Goal: Communication & Community: Answer question/provide support

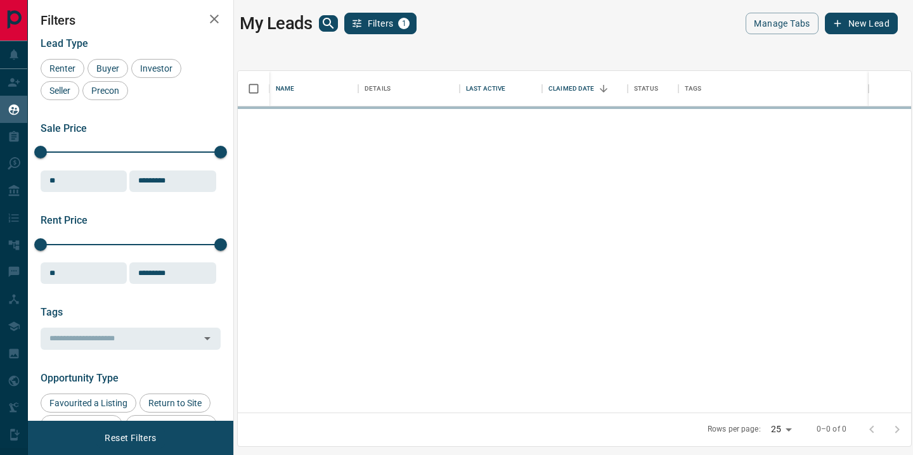
scroll to position [1, 1]
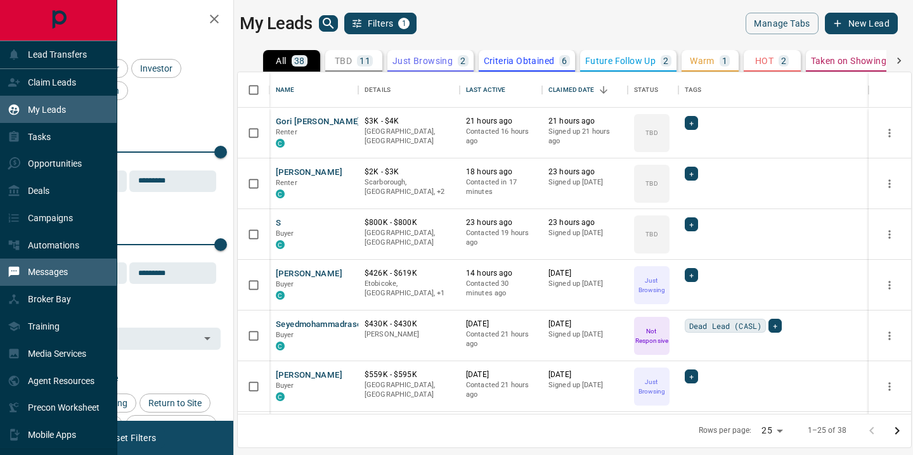
click at [64, 276] on p "Messages" at bounding box center [48, 272] width 40 height 10
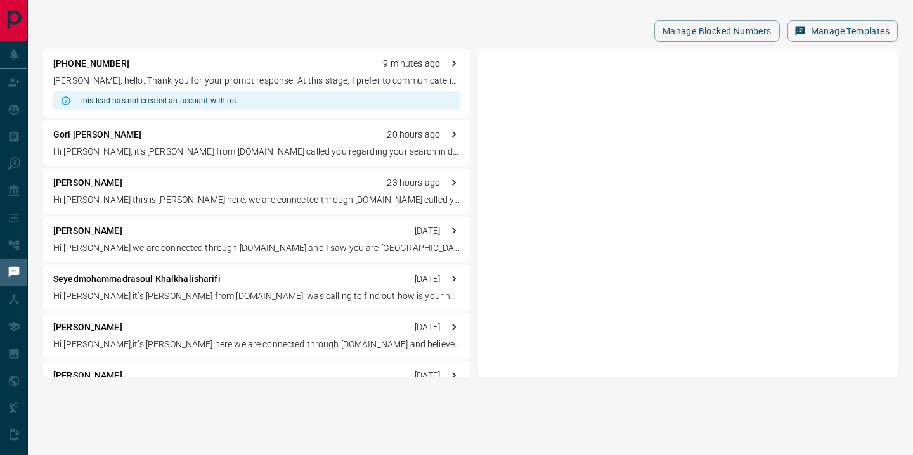
click at [237, 82] on p "[PERSON_NAME], hello. Thank you for your prompt response. At this stage, I pref…" at bounding box center [256, 80] width 407 height 13
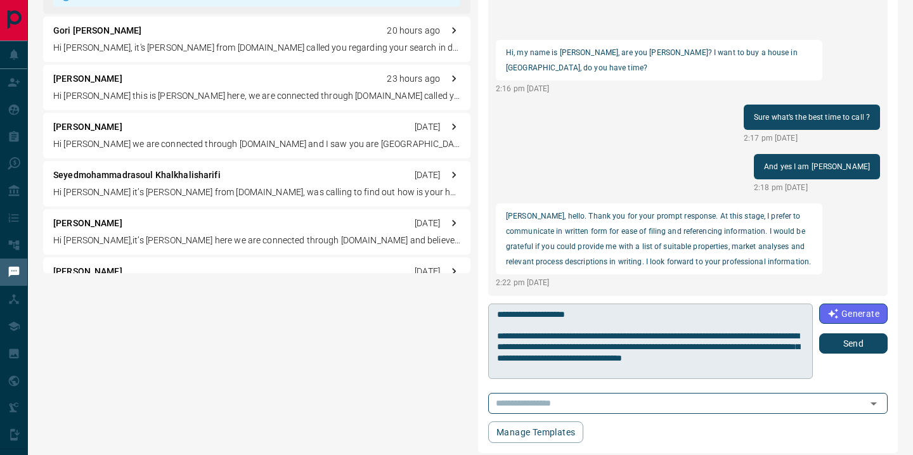
drag, startPoint x: 496, startPoint y: 314, endPoint x: 593, endPoint y: 315, distance: 96.4
click at [593, 315] on div "* ​" at bounding box center [650, 341] width 325 height 75
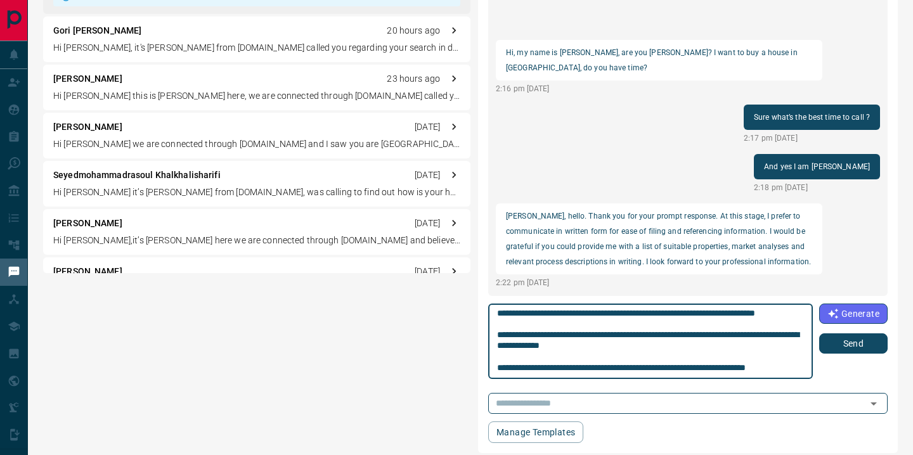
click at [593, 315] on textarea at bounding box center [650, 341] width 306 height 65
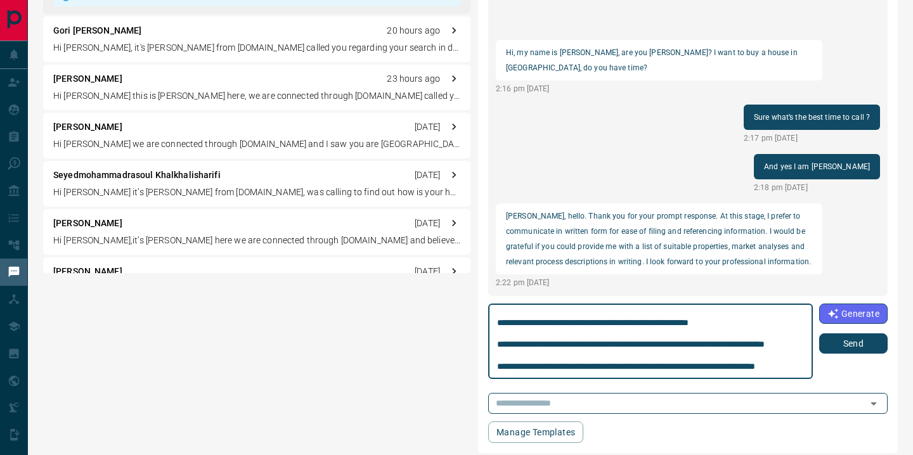
scroll to position [0, 0]
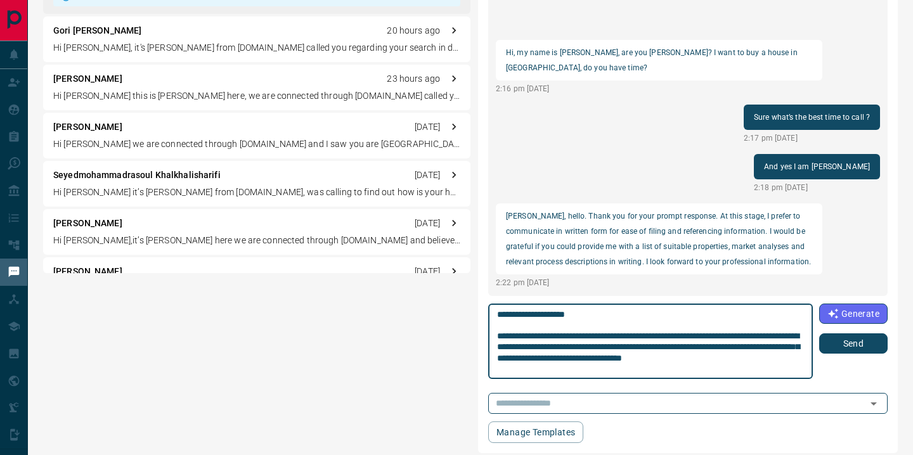
click at [592, 314] on textarea at bounding box center [650, 341] width 306 height 65
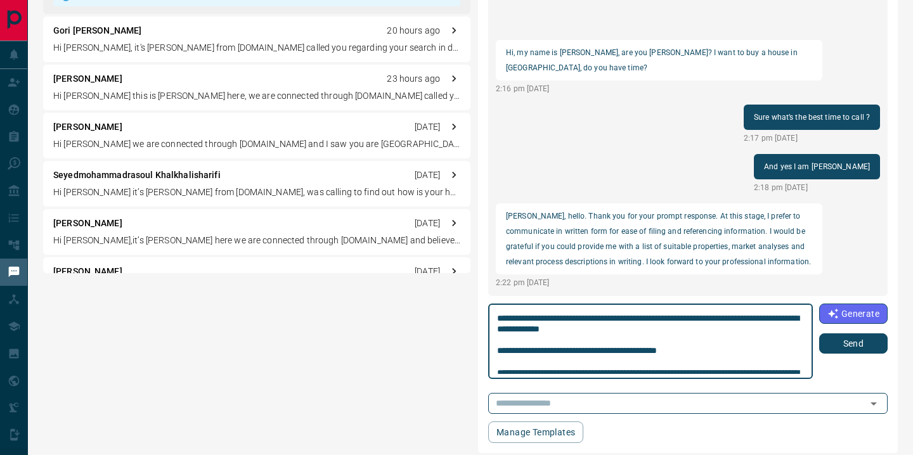
scroll to position [131, 0]
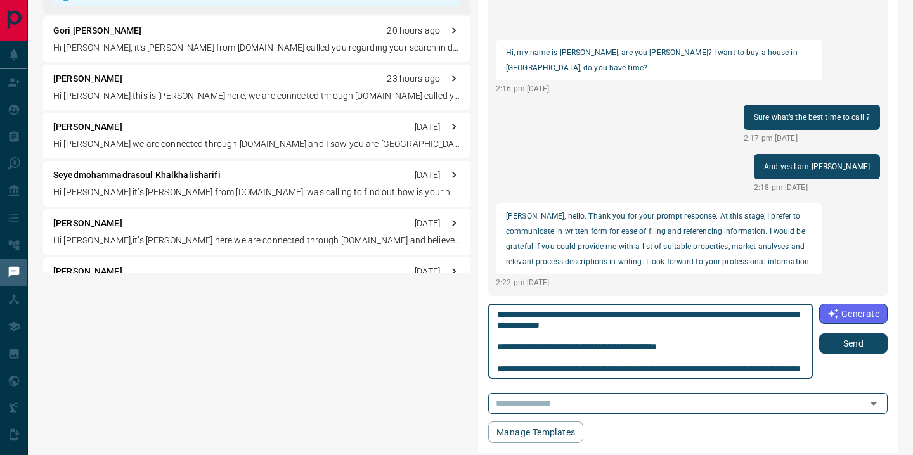
drag, startPoint x: 735, startPoint y: 337, endPoint x: 751, endPoint y: 337, distance: 16.5
click at [753, 337] on textarea at bounding box center [650, 341] width 306 height 65
drag, startPoint x: 782, startPoint y: 339, endPoint x: 792, endPoint y: 347, distance: 13.5
click at [793, 349] on textarea at bounding box center [650, 341] width 306 height 65
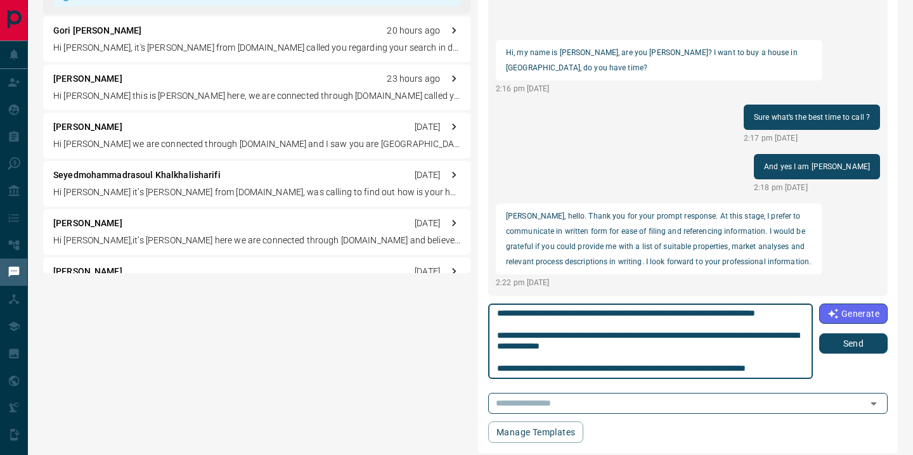
scroll to position [329, 0]
click at [550, 372] on textarea at bounding box center [650, 341] width 306 height 65
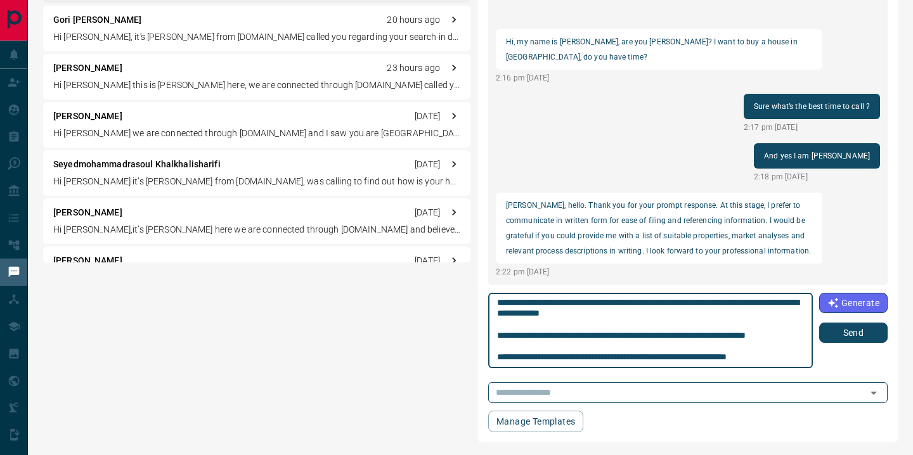
scroll to position [362, 0]
type textarea "**********"
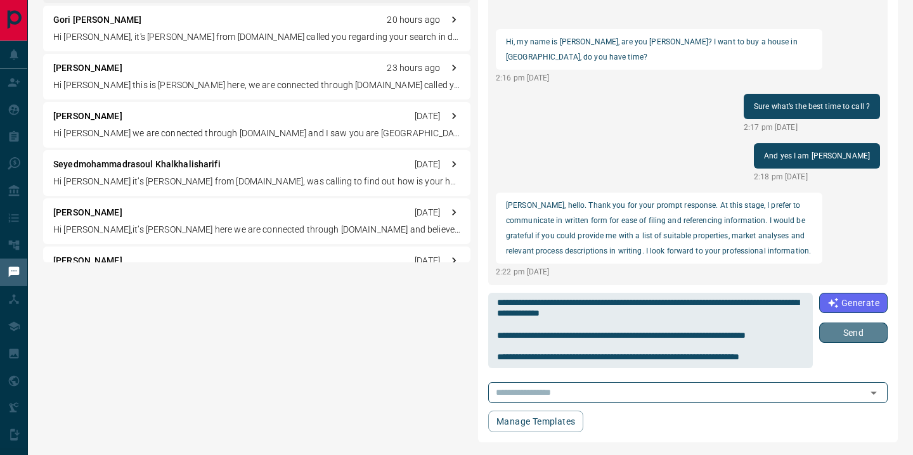
click at [849, 336] on button "Send" at bounding box center [853, 333] width 68 height 20
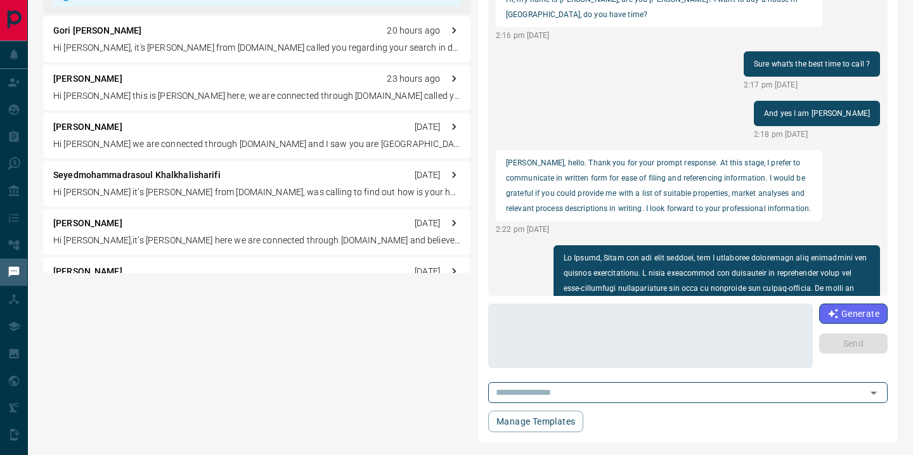
scroll to position [0, 0]
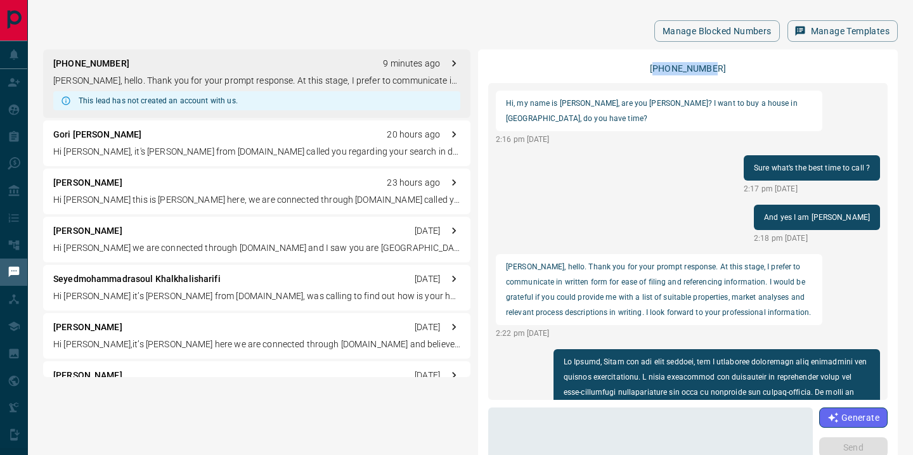
drag, startPoint x: 724, startPoint y: 69, endPoint x: 662, endPoint y: 70, distance: 62.1
click at [662, 70] on div "[PHONE_NUMBER]" at bounding box center [687, 68] width 399 height 16
copy p "15876002385"
click at [259, 152] on p "Hi [PERSON_NAME], it's [PERSON_NAME] from [DOMAIN_NAME] called you regarding yo…" at bounding box center [256, 151] width 407 height 13
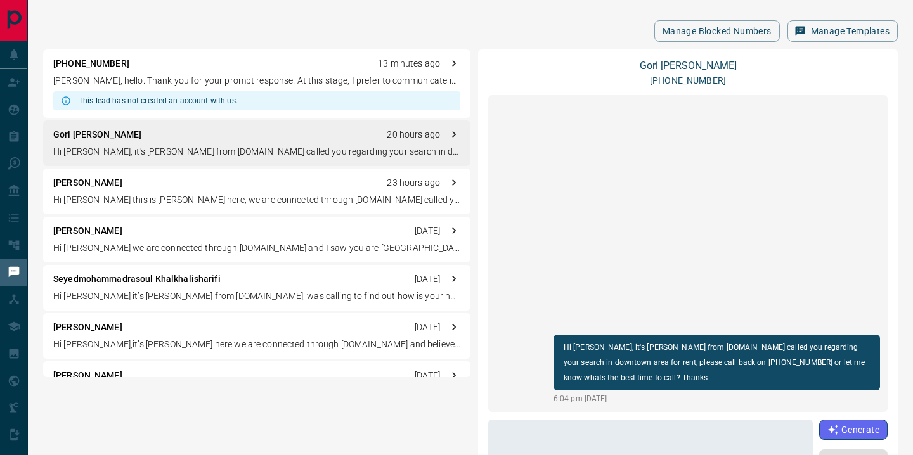
click at [148, 85] on p "[PERSON_NAME], hello. Thank you for your prompt response. At this stage, I pref…" at bounding box center [256, 80] width 407 height 13
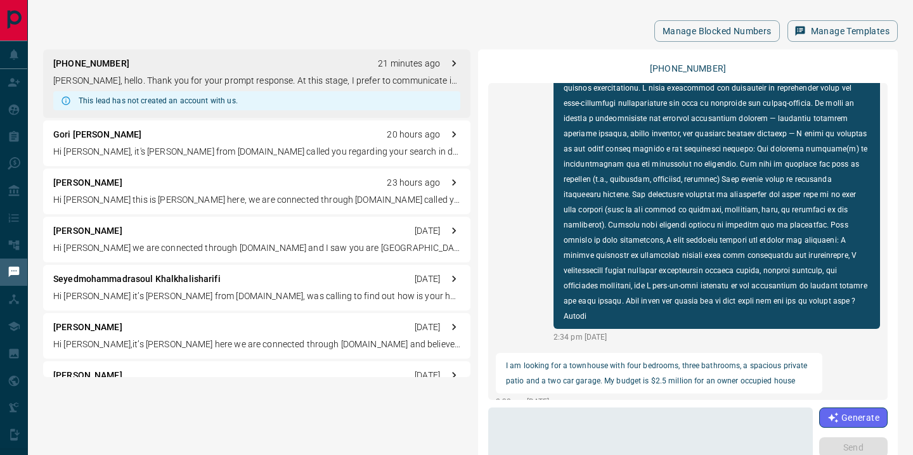
scroll to position [104, 0]
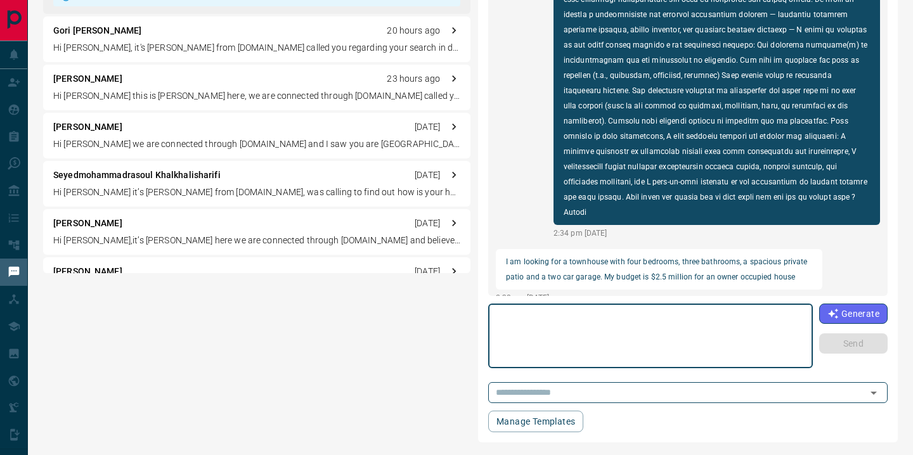
click at [616, 324] on textarea at bounding box center [650, 336] width 306 height 54
click at [193, 41] on p "Hi [PERSON_NAME], it's [PERSON_NAME] from [DOMAIN_NAME] called you regarding yo…" at bounding box center [256, 47] width 407 height 13
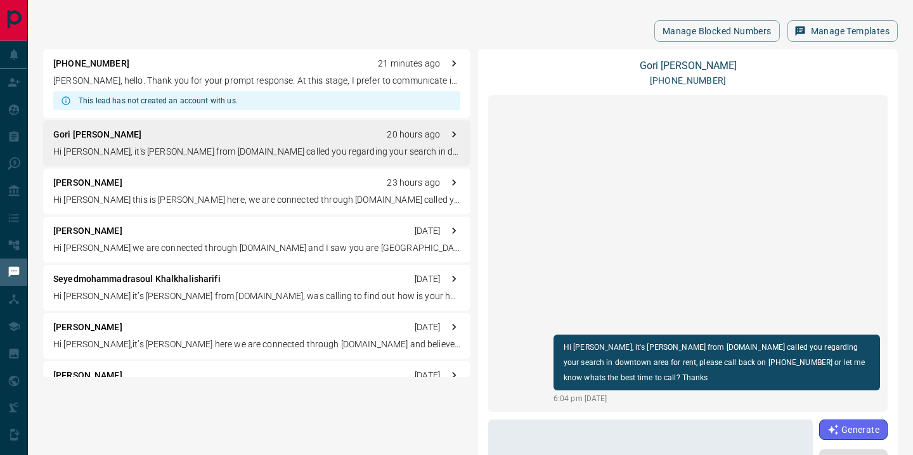
scroll to position [0, 0]
click at [179, 82] on p "[PERSON_NAME], hello. Thank you for your prompt response. At this stage, I pref…" at bounding box center [256, 80] width 407 height 13
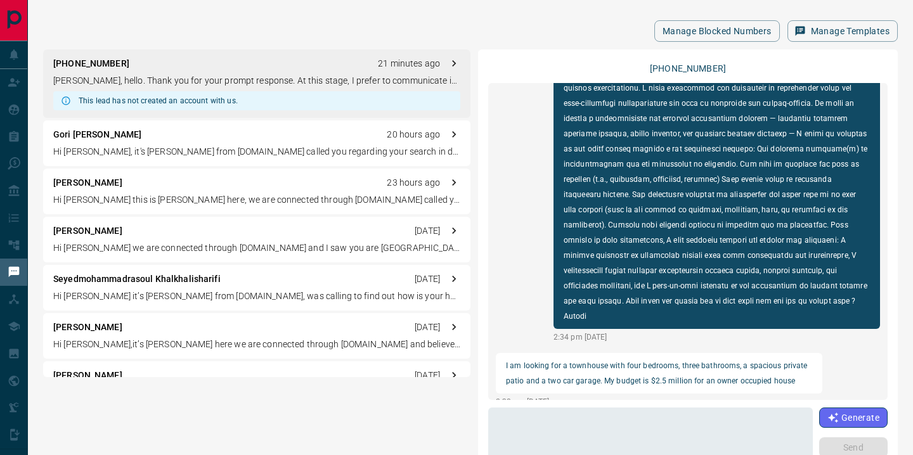
scroll to position [104, 0]
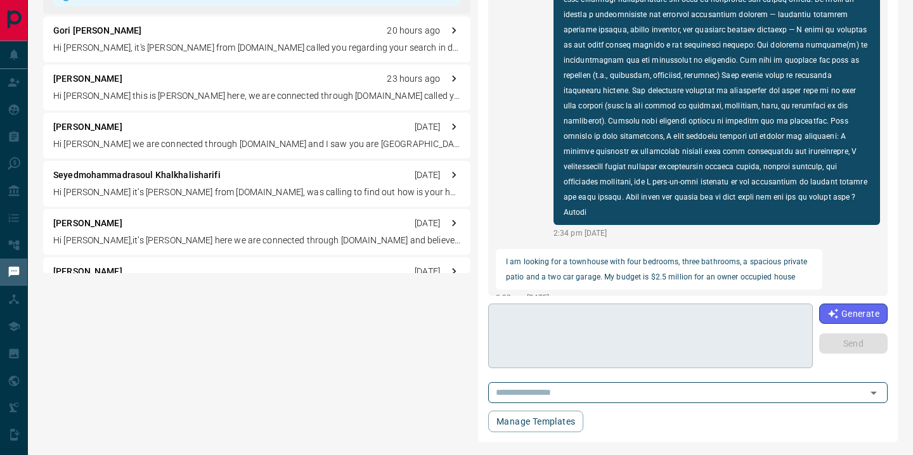
click at [582, 339] on textarea at bounding box center [650, 336] width 306 height 54
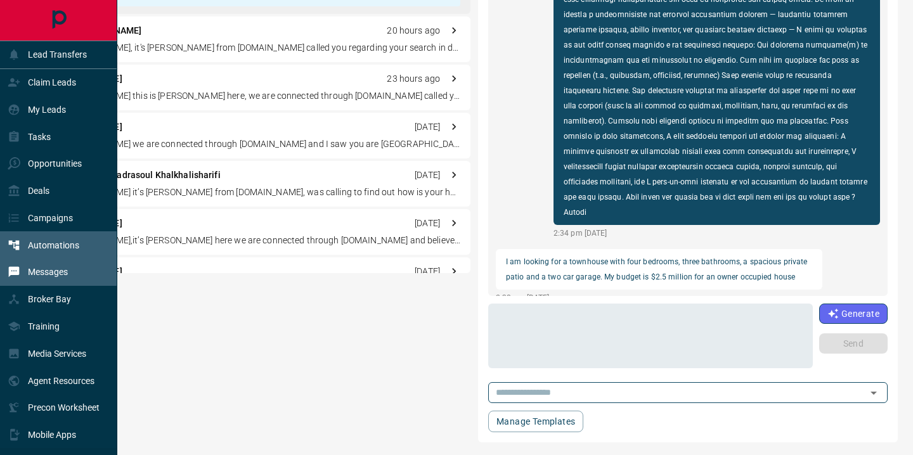
click at [63, 245] on p "Automations" at bounding box center [53, 245] width 51 height 10
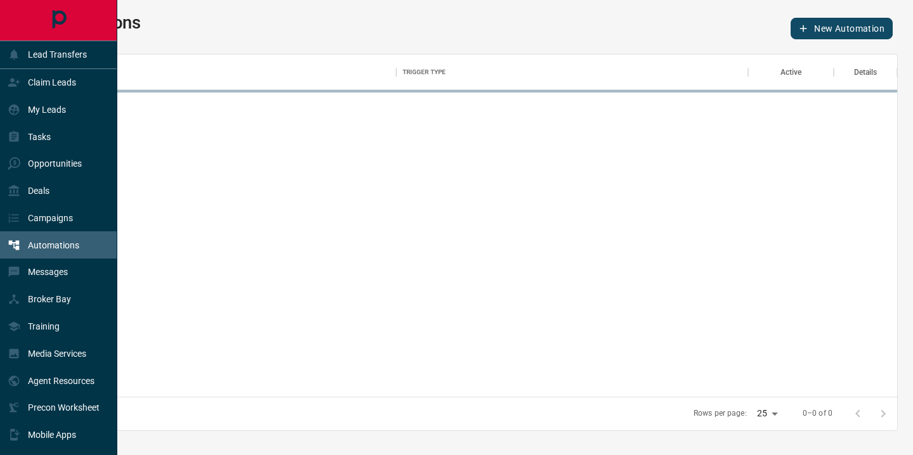
scroll to position [342, 853]
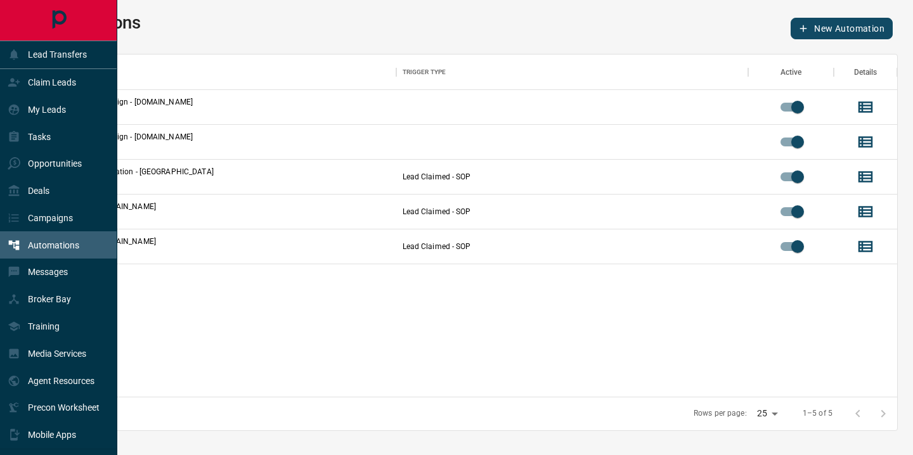
click at [55, 17] on icon "Main Page" at bounding box center [59, 20] width 14 height 18
click at [57, 110] on p "My Leads" at bounding box center [47, 110] width 38 height 10
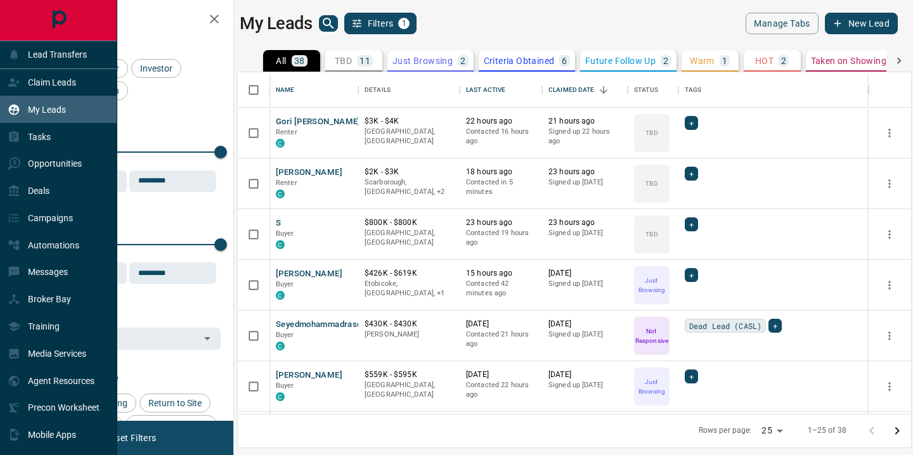
scroll to position [342, 673]
click at [78, 247] on div "Automations" at bounding box center [58, 244] width 117 height 27
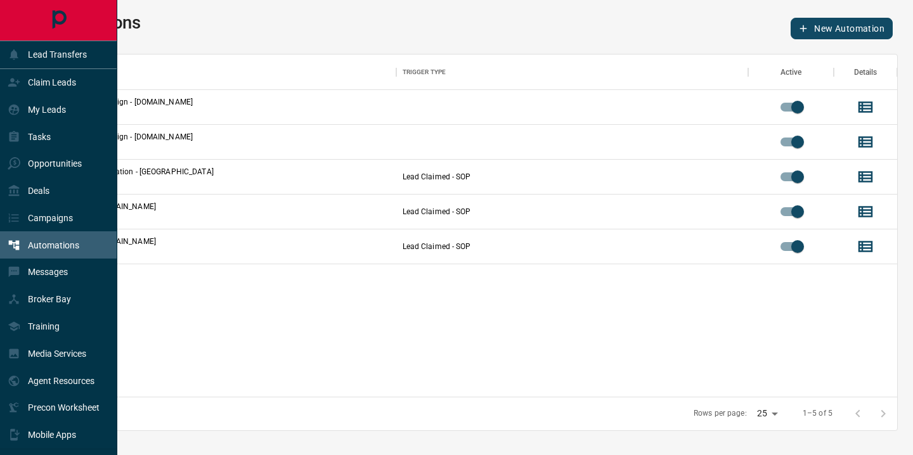
scroll to position [342, 853]
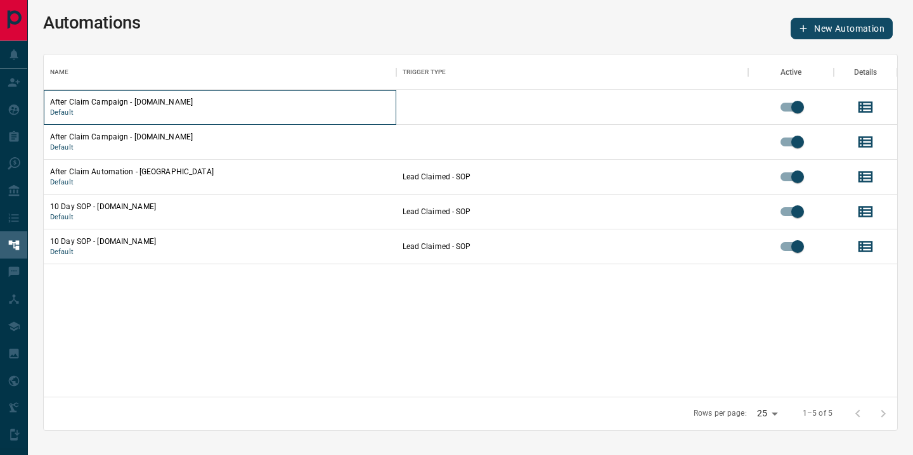
click at [155, 105] on p "After Claim Campaign - [DOMAIN_NAME]" at bounding box center [220, 101] width 340 height 11
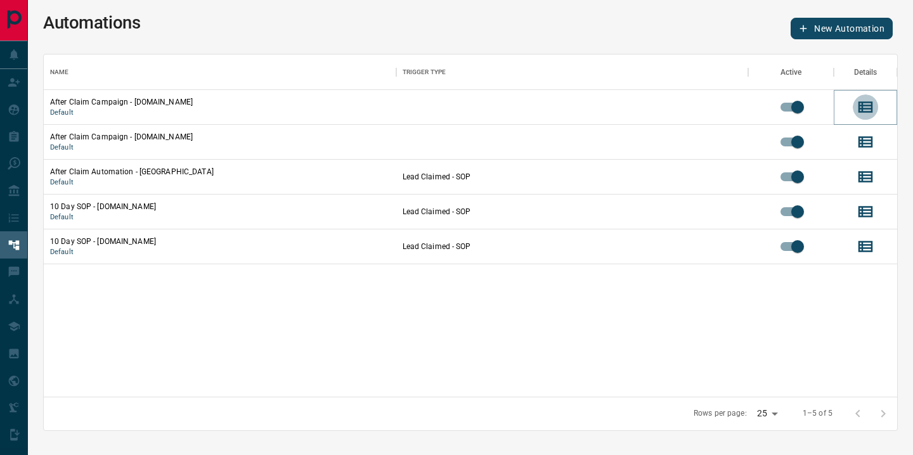
click at [867, 109] on icon "View Details" at bounding box center [865, 106] width 15 height 11
